Goal: Information Seeking & Learning: Learn about a topic

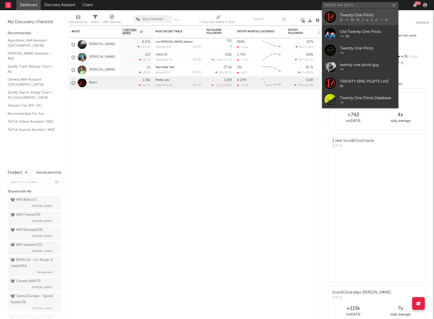
type input "twenty one pilots"
click at [355, 15] on div "Twenty One Pilots" at bounding box center [368, 15] width 56 height 6
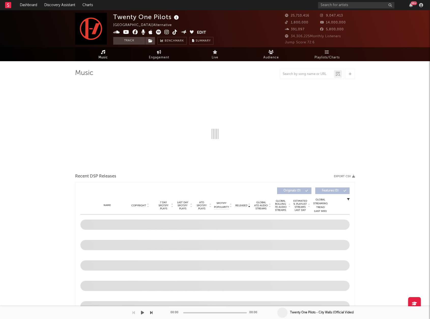
select select "6m"
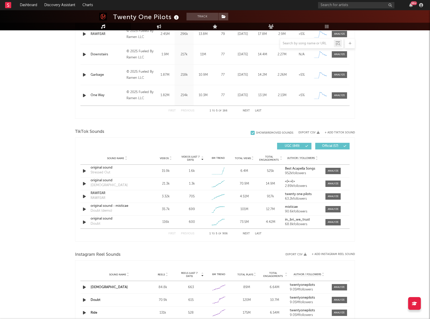
scroll to position [255, 0]
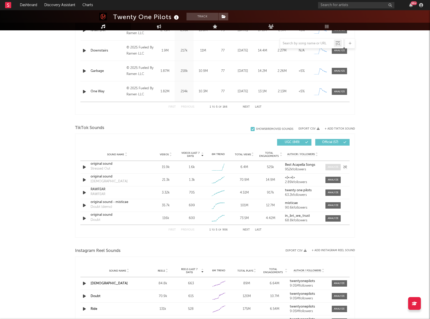
click at [331, 165] on div at bounding box center [333, 167] width 11 height 4
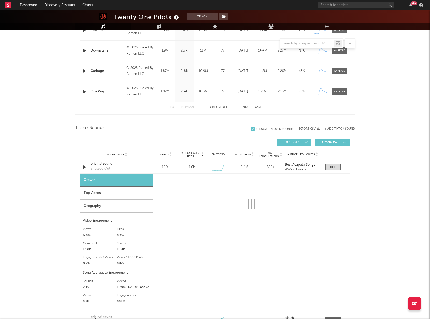
click at [135, 196] on div "Top Videos" at bounding box center [116, 192] width 73 height 13
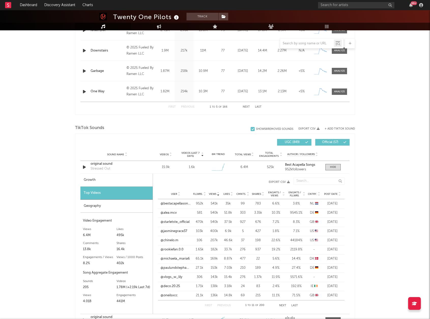
click at [334, 192] on div "Post Date" at bounding box center [332, 194] width 19 height 4
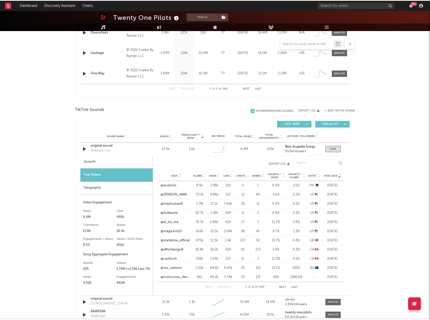
scroll to position [280, 0]
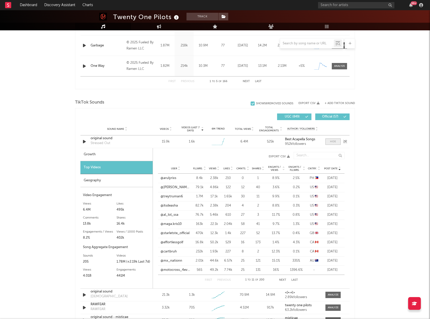
click at [334, 144] on span at bounding box center [333, 141] width 15 height 6
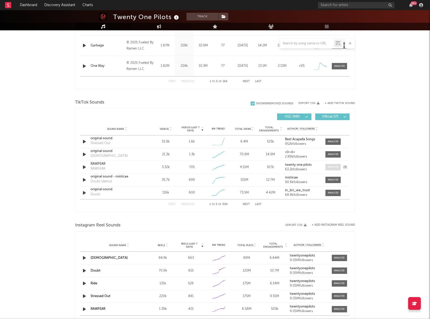
click at [332, 164] on span at bounding box center [333, 167] width 15 height 6
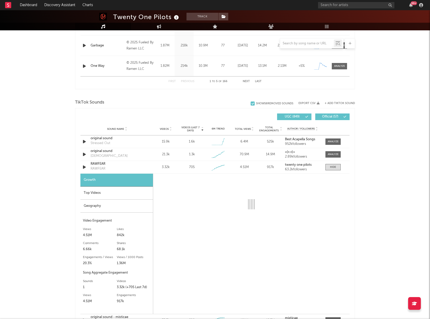
select select "1w"
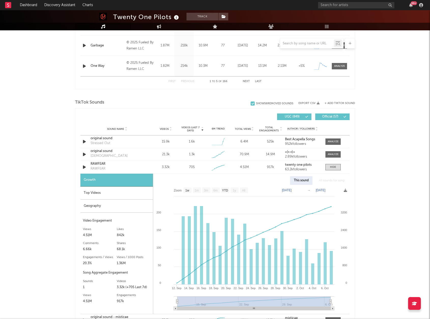
click at [94, 191] on div "Top Videos" at bounding box center [116, 192] width 73 height 13
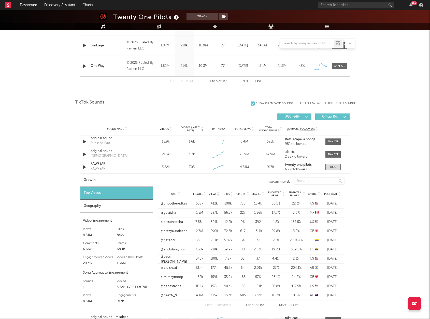
click at [338, 193] on icon at bounding box center [339, 193] width 3 height 2
click at [119, 166] on div "RAWFEAR" at bounding box center [117, 163] width 53 height 5
click at [337, 169] on span at bounding box center [333, 167] width 15 height 6
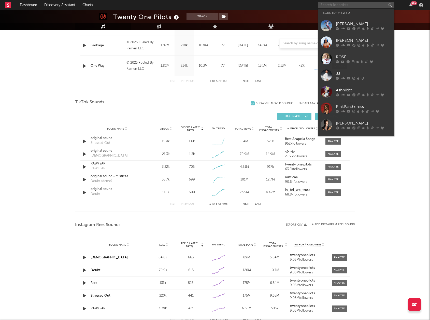
click at [337, 5] on input "text" at bounding box center [356, 5] width 76 height 6
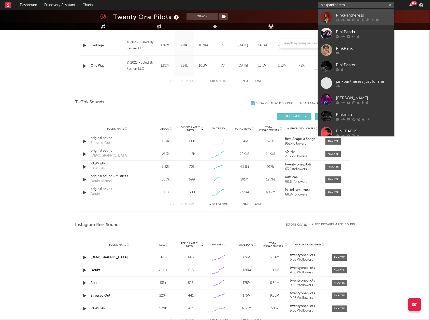
type input "pinkpantheress"
click at [338, 15] on div "PinkPantheress" at bounding box center [364, 15] width 56 height 6
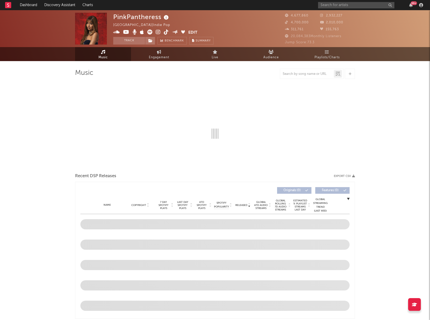
select select "6m"
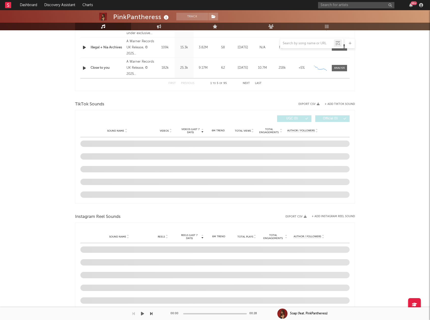
scroll to position [280, 0]
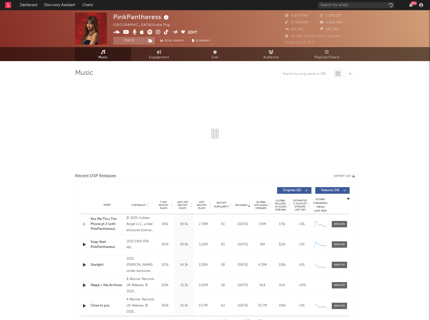
select select "6m"
